Goal: Information Seeking & Learning: Learn about a topic

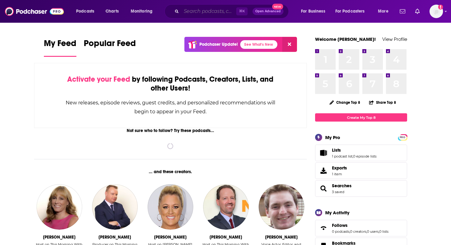
click at [208, 11] on input "Search podcasts, credits, & more..." at bounding box center [208, 11] width 55 height 10
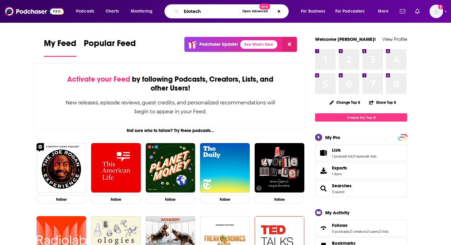
type input "biotech"
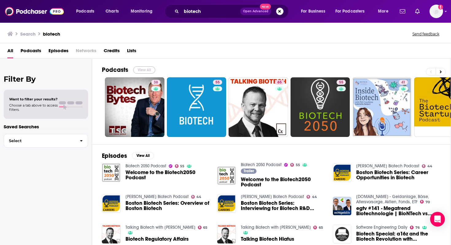
click at [142, 69] on button "View All" at bounding box center [144, 69] width 22 height 7
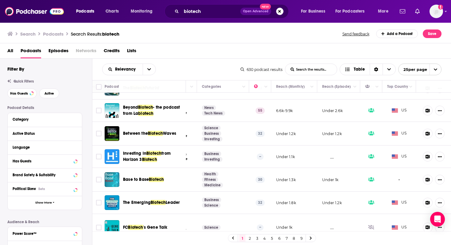
scroll to position [0, 102]
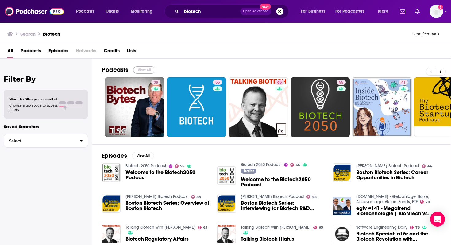
click at [145, 70] on button "View All" at bounding box center [144, 69] width 22 height 7
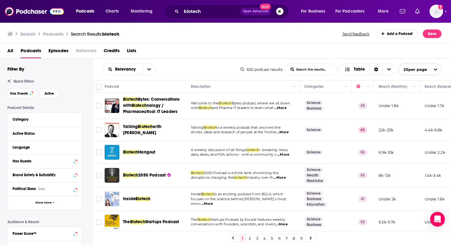
click at [191, 68] on div "Relevancy List Search Input Search the results... Table" at bounding box center [171, 69] width 138 height 12
